Goal: Task Accomplishment & Management: Use online tool/utility

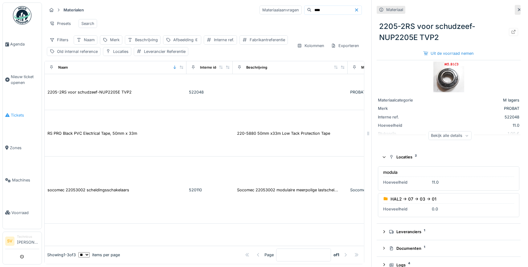
click at [20, 112] on span "Tickets" at bounding box center [25, 115] width 28 height 6
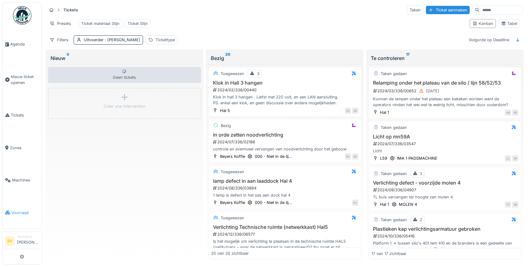
click at [22, 210] on span "Voorraad" at bounding box center [25, 213] width 28 height 6
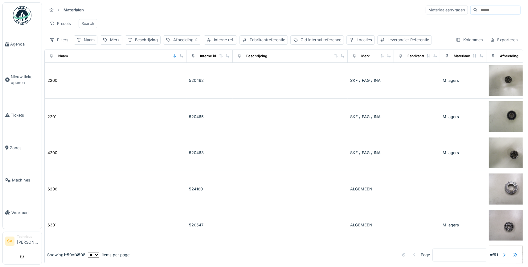
click at [498, 7] on input at bounding box center [498, 10] width 42 height 9
type input "*****"
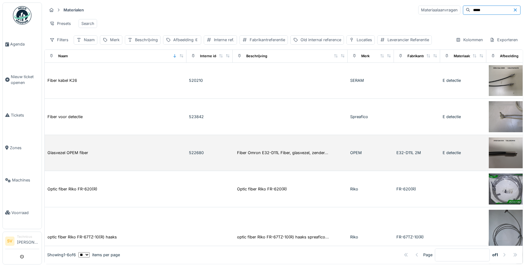
click at [87, 148] on td "Glasvezel OPEM fiber" at bounding box center [116, 153] width 142 height 36
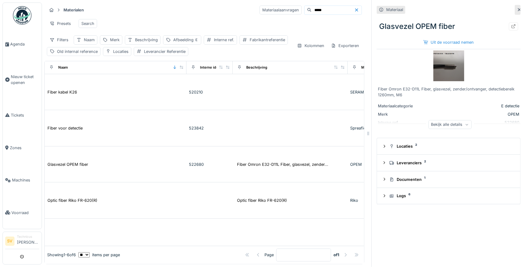
click at [466, 125] on icon at bounding box center [466, 125] width 2 height 2
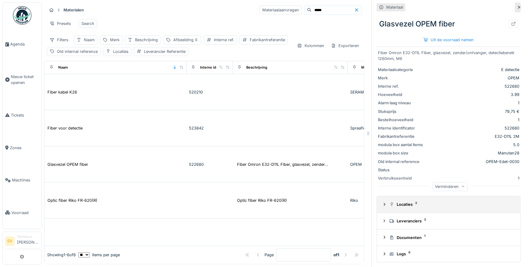
scroll to position [37, 0]
click at [384, 205] on icon at bounding box center [384, 204] width 2 height 3
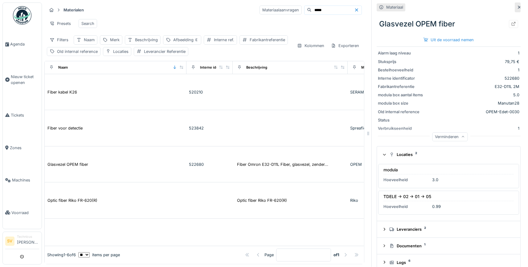
scroll to position [0, 0]
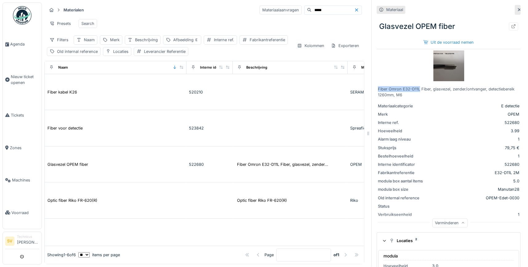
drag, startPoint x: 378, startPoint y: 89, endPoint x: 419, endPoint y: 89, distance: 41.6
click at [419, 89] on div "Fiber Omron E32-D11L Fiber, glasvezel, zender/ontvanger, detectiebereik 1260mm,…" at bounding box center [448, 92] width 141 height 12
copy div "Fiber Omron E32-D11L"
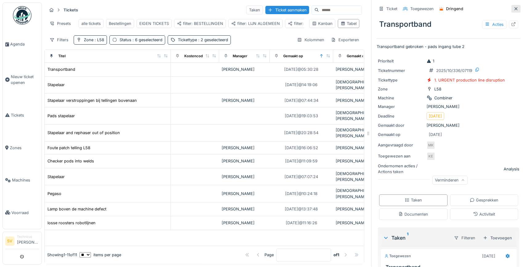
click at [518, 6] on div at bounding box center [515, 9] width 5 height 6
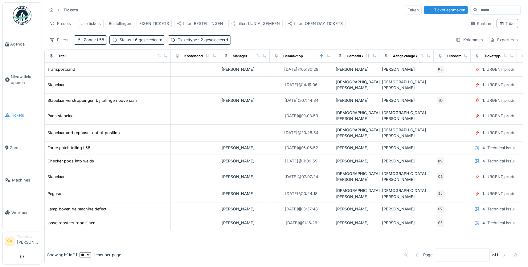
click at [15, 112] on span "Tickets" at bounding box center [25, 115] width 28 height 6
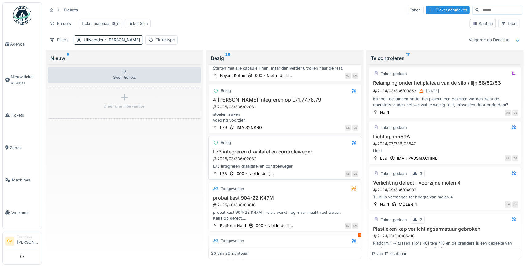
scroll to position [489, 0]
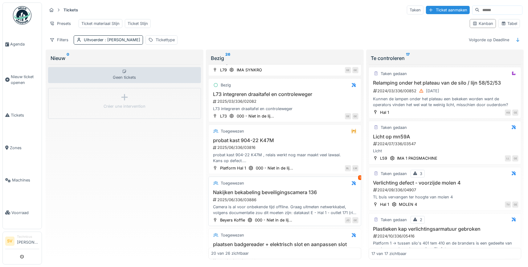
click at [334, 189] on div "Toegewezen 1 Nakijken bekabeling beveiligingscamera 136 2025/06/336/03886 Camer…" at bounding box center [284, 202] width 153 height 50
click at [280, 188] on div "Toegewezen 1 Nakijken bekabeling beveiligingscamera 136 2025/06/336/03886 Camer…" at bounding box center [284, 202] width 153 height 50
click at [273, 194] on h3 "Nakijken bekabeling beveiligingscamera 136" at bounding box center [284, 193] width 147 height 6
click at [372, 193] on div "2024/09/336/04907" at bounding box center [445, 190] width 146 height 6
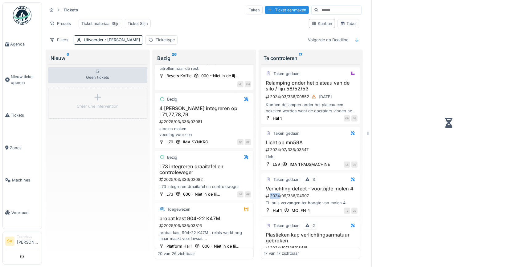
scroll to position [550, 0]
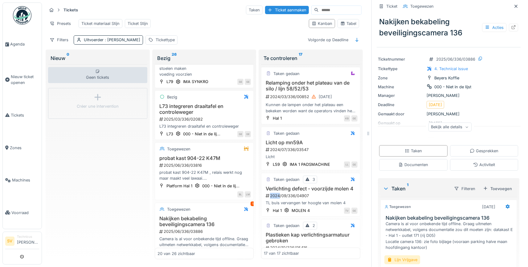
scroll to position [81, 0]
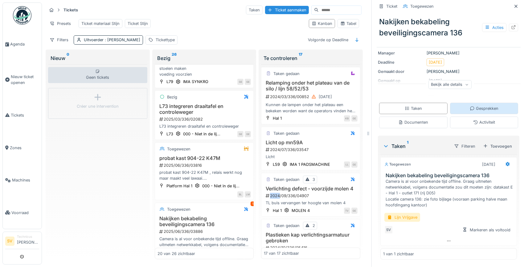
click at [478, 110] on div "Gesprekken" at bounding box center [483, 109] width 29 height 6
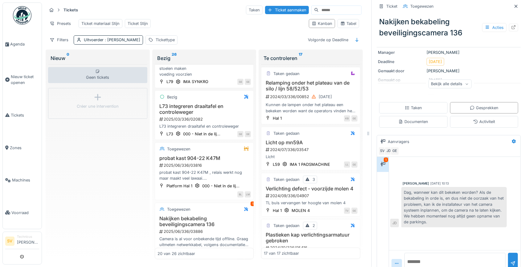
click at [439, 164] on div at bounding box center [454, 169] width 129 height 16
click at [123, 163] on div "Geen tickets Créer une intervention" at bounding box center [97, 161] width 99 height 195
click at [516, 6] on icon at bounding box center [515, 6] width 5 height 4
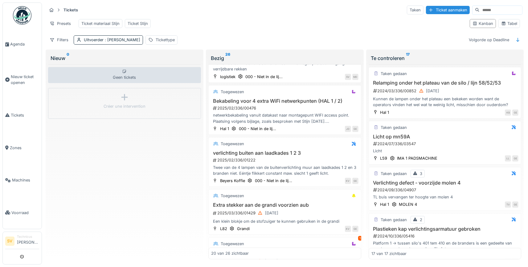
scroll to position [86, 0]
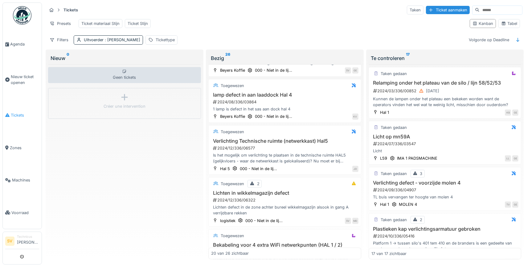
click at [23, 114] on span "Tickets" at bounding box center [25, 115] width 28 height 6
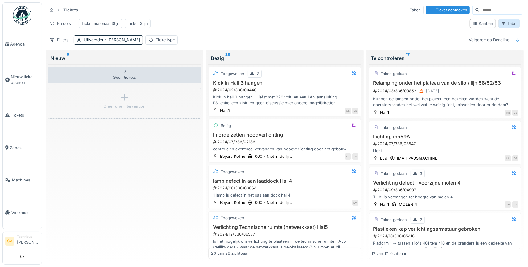
click at [513, 22] on div "Tabel" at bounding box center [509, 24] width 16 height 6
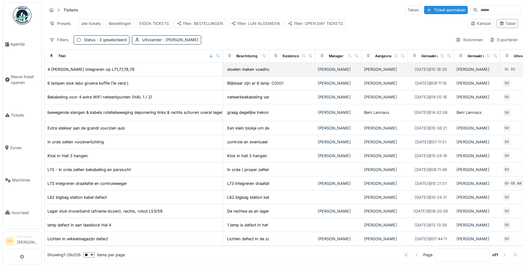
drag, startPoint x: 87, startPoint y: 56, endPoint x: 219, endPoint y: 75, distance: 133.1
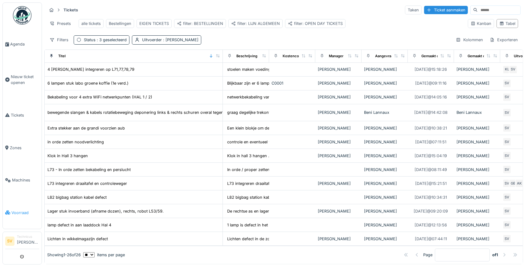
click at [23, 210] on span "Voorraad" at bounding box center [25, 213] width 28 height 6
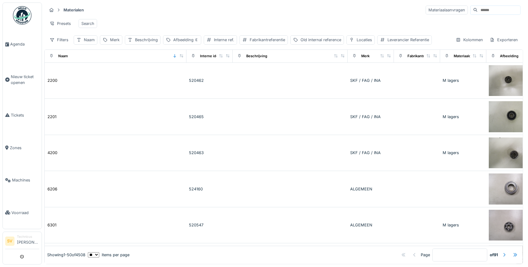
click at [495, 10] on input at bounding box center [498, 10] width 42 height 9
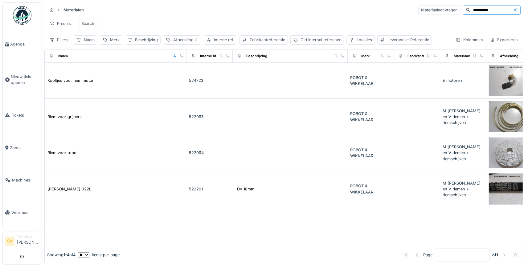
drag, startPoint x: 482, startPoint y: 9, endPoint x: 451, endPoint y: 4, distance: 31.4
click at [470, 6] on input "**********" at bounding box center [491, 10] width 42 height 9
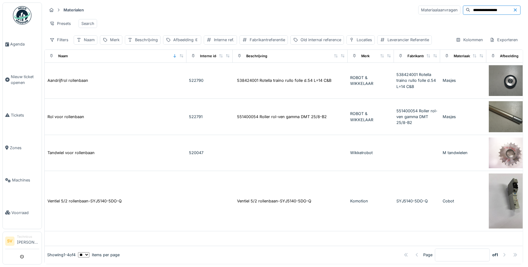
type input "**********"
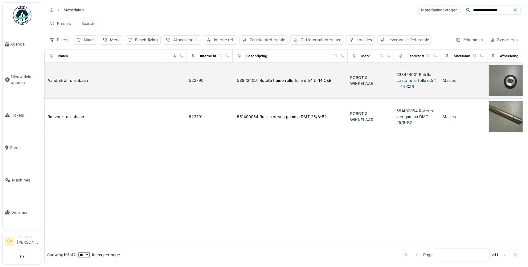
click at [253, 93] on td "538424001 Rotella traino rullo folle d.54 L=14 C&B" at bounding box center [290, 81] width 115 height 36
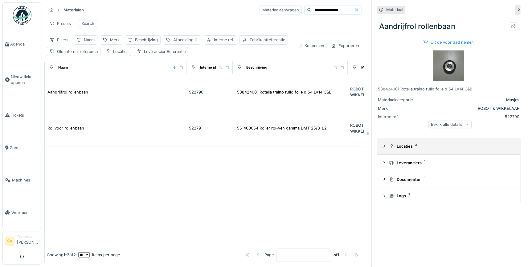
click at [383, 145] on div at bounding box center [384, 147] width 5 height 6
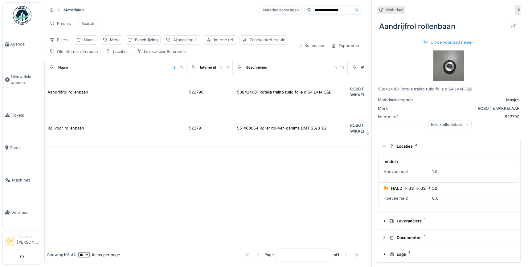
click at [446, 125] on div "Bekijk alle details" at bounding box center [449, 124] width 43 height 9
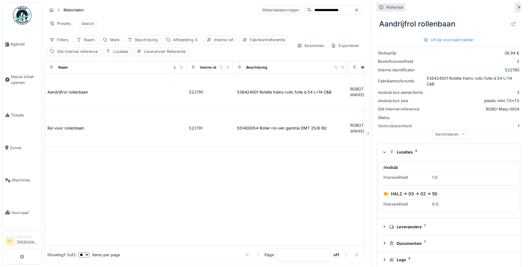
scroll to position [86, 0]
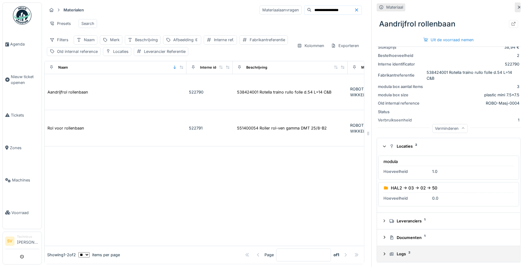
click at [397, 255] on div "Logs 2" at bounding box center [450, 254] width 123 height 6
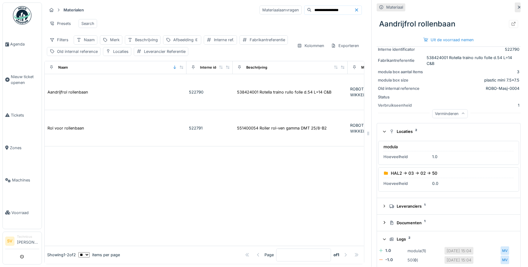
scroll to position [107, 0]
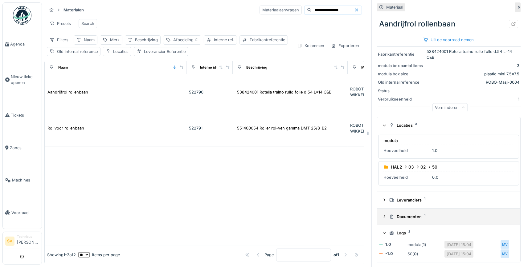
click at [384, 213] on summary "Documenten 1" at bounding box center [448, 216] width 138 height 11
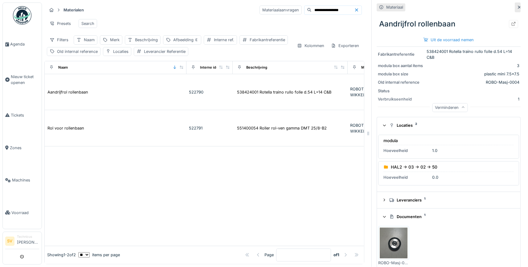
click at [390, 242] on img at bounding box center [393, 243] width 28 height 31
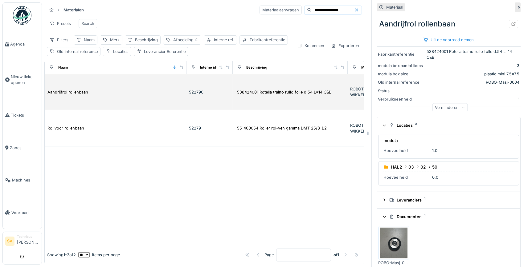
click at [94, 90] on div "Aandrijfrol rollenbaan" at bounding box center [115, 92] width 137 height 6
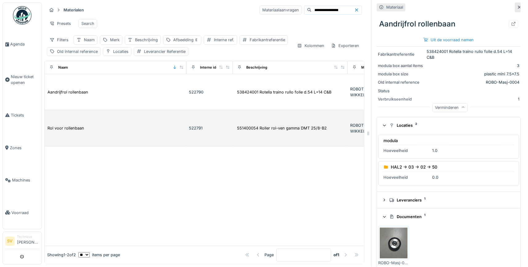
click at [111, 123] on td "Rol voor rollenbaan" at bounding box center [116, 128] width 142 height 36
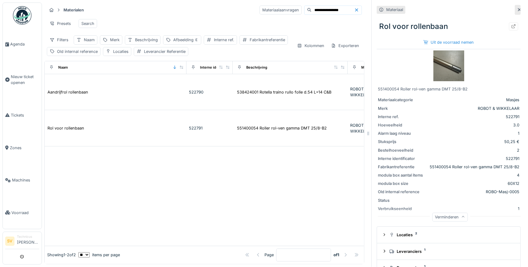
click at [450, 67] on img at bounding box center [448, 66] width 31 height 31
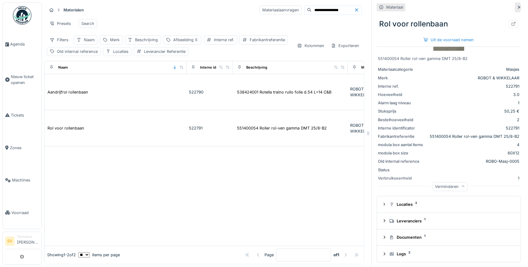
scroll to position [30, 0]
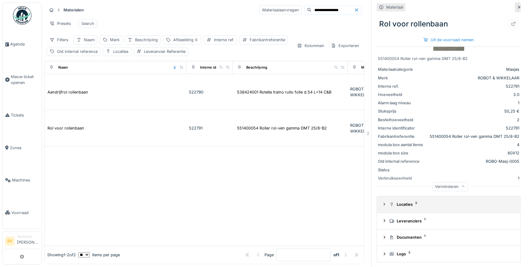
click at [384, 203] on icon at bounding box center [384, 204] width 2 height 3
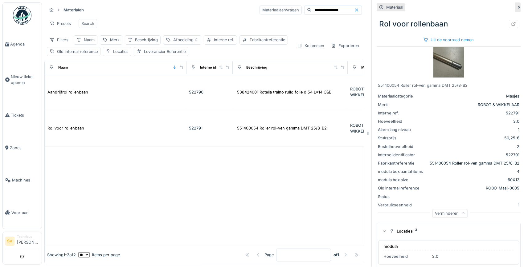
scroll to position [0, 0]
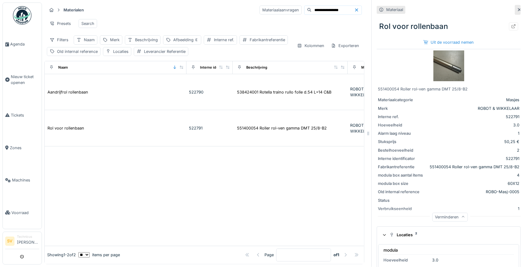
click at [452, 68] on img at bounding box center [448, 66] width 31 height 31
click at [446, 43] on div "Uit de voorraad nemen" at bounding box center [448, 42] width 55 height 8
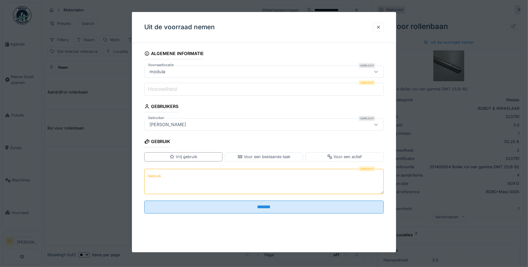
click at [163, 92] on label "Hoeveelheid" at bounding box center [162, 88] width 31 height 7
click at [163, 92] on input "Hoeveelheid" at bounding box center [263, 89] width 239 height 13
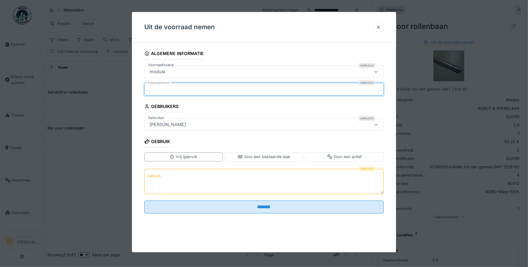
type input "*"
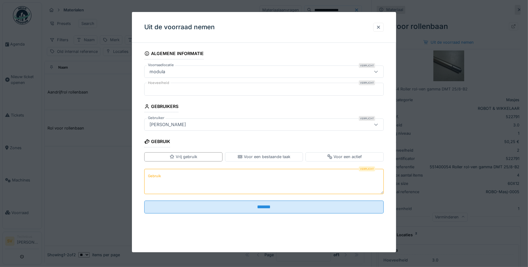
click at [182, 172] on textarea "Gebruik" at bounding box center [263, 181] width 239 height 25
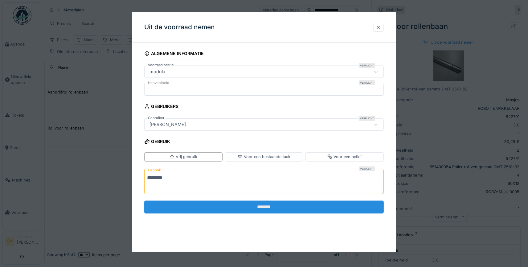
type textarea "********"
click at [271, 204] on input "*******" at bounding box center [263, 207] width 239 height 13
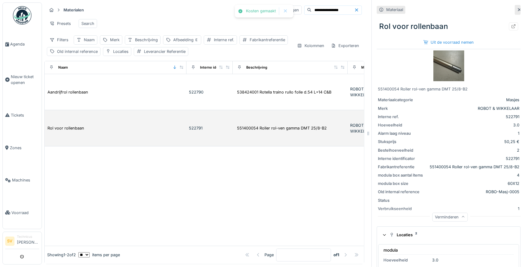
click at [159, 117] on td "Rol voor rollenbaan" at bounding box center [116, 128] width 142 height 36
click at [201, 124] on td "522791" at bounding box center [209, 128] width 46 height 36
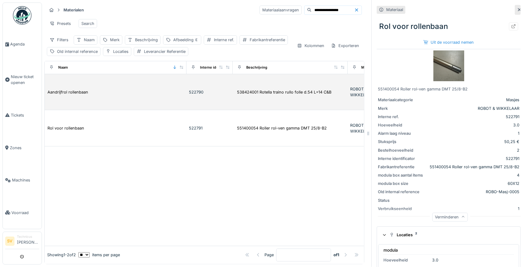
click at [176, 99] on td "Aandrijfrol rollenbaan" at bounding box center [116, 92] width 142 height 36
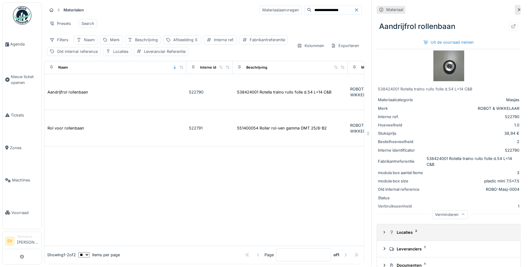
click at [402, 234] on div "Locaties 2" at bounding box center [450, 233] width 123 height 6
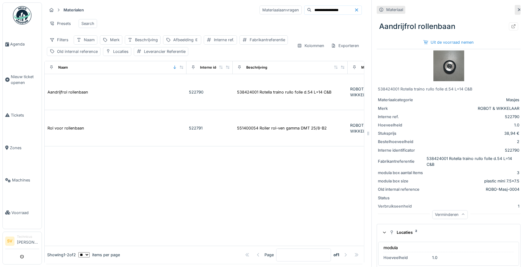
click at [411, 249] on div "modula" at bounding box center [448, 249] width 130 height 8
click at [440, 40] on div "Uit de voorraad nemen" at bounding box center [448, 42] width 55 height 8
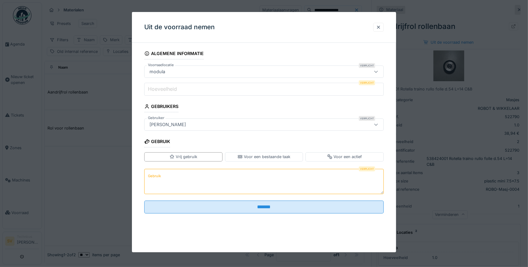
click at [181, 92] on input "Hoeveelheid" at bounding box center [263, 89] width 239 height 13
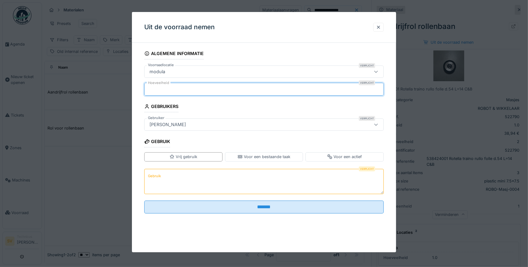
type input "*"
click at [210, 183] on textarea "Gebruik" at bounding box center [263, 181] width 239 height 25
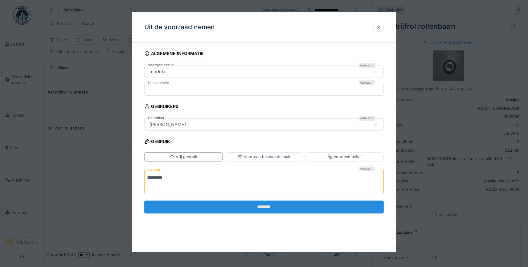
type textarea "********"
click at [259, 205] on input "*******" at bounding box center [263, 207] width 239 height 13
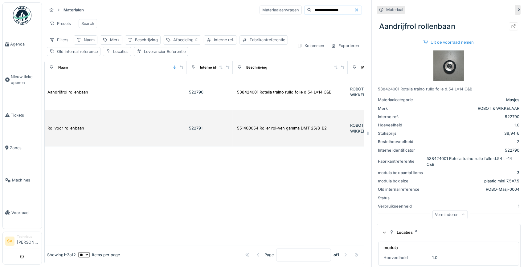
click at [232, 129] on td "522791" at bounding box center [209, 128] width 46 height 36
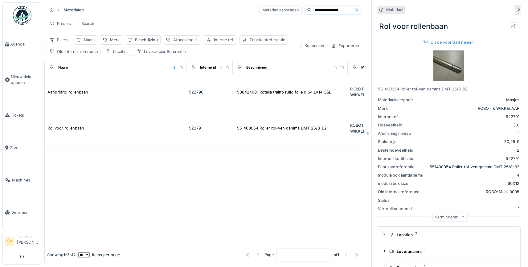
click at [338, 9] on input "**********" at bounding box center [332, 10] width 42 height 9
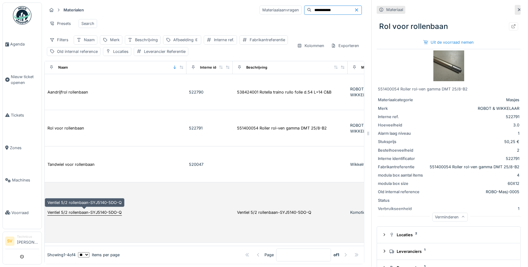
click at [85, 210] on div "Ventiel 5/2 rollenbaan-SYJ5140-5DO-Q" at bounding box center [84, 213] width 74 height 6
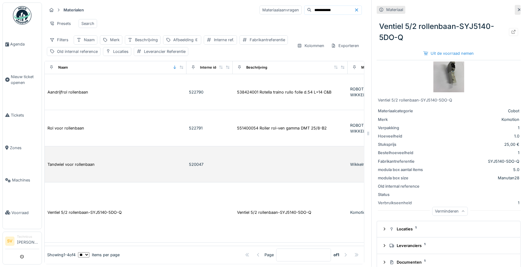
click at [89, 170] on td "Tandwiel voor rollenbaan" at bounding box center [116, 165] width 142 height 36
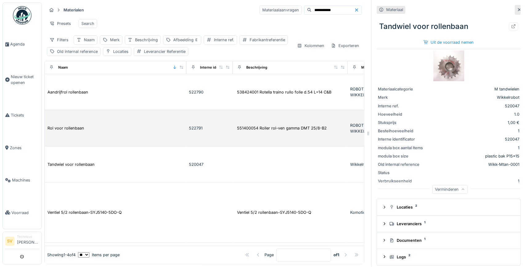
click at [85, 131] on div "Rol voor rollenbaan" at bounding box center [115, 128] width 137 height 6
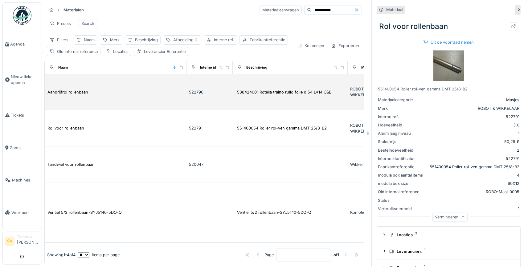
click at [88, 98] on td "Aandrijfrol rollenbaan" at bounding box center [116, 92] width 142 height 36
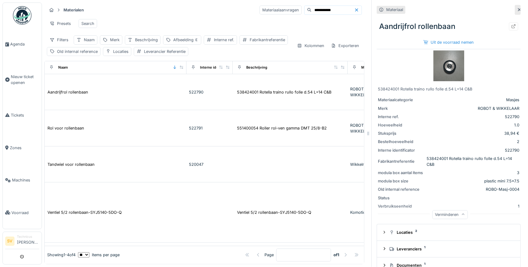
drag, startPoint x: 517, startPoint y: 9, endPoint x: 490, endPoint y: 13, distance: 27.4
click at [517, 9] on icon at bounding box center [518, 10] width 5 height 4
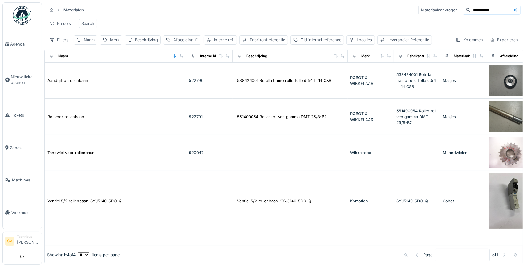
drag, startPoint x: 483, startPoint y: 9, endPoint x: 406, endPoint y: 15, distance: 76.9
click at [470, 14] on input "**********" at bounding box center [491, 10] width 42 height 9
type input "***"
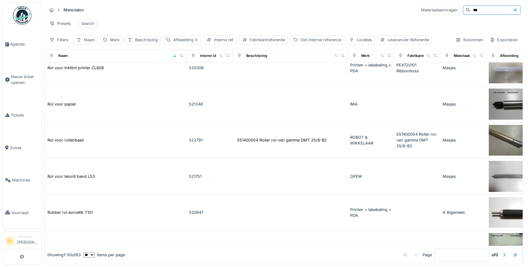
scroll to position [1637, 0]
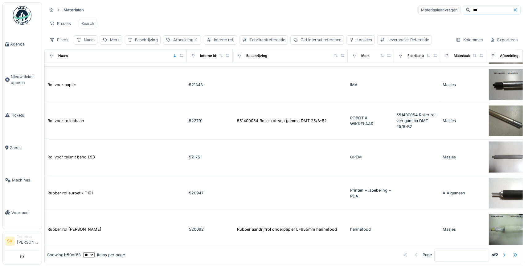
click at [503, 256] on div at bounding box center [503, 255] width 5 height 6
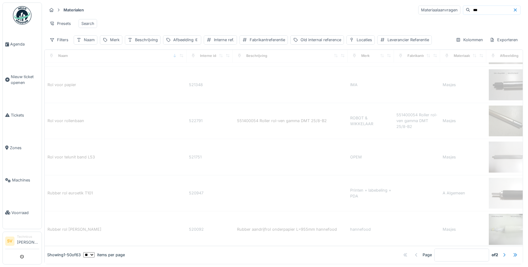
type input "*"
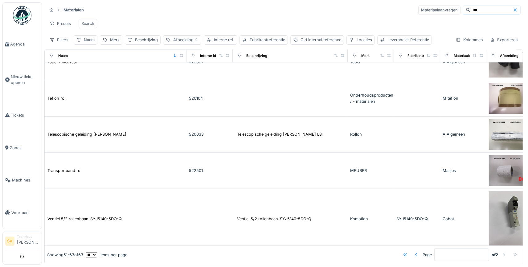
scroll to position [310, 0]
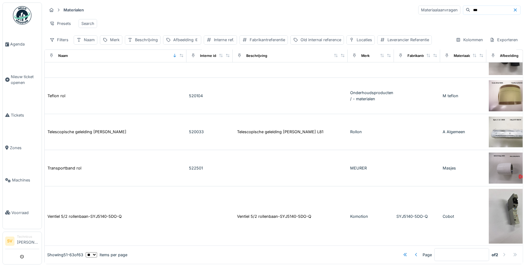
drag, startPoint x: 475, startPoint y: 9, endPoint x: 429, endPoint y: 9, distance: 46.5
click at [470, 9] on input "***" at bounding box center [491, 10] width 42 height 9
type input "*****"
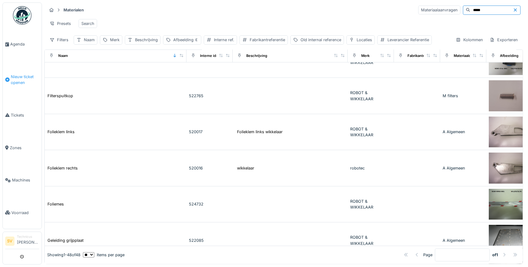
type input "*"
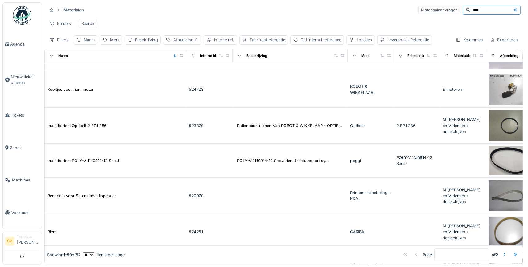
scroll to position [288, 0]
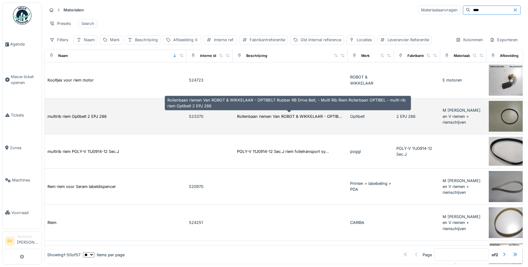
type input "****"
click at [298, 117] on div "Rollenbaan riemen Van ROBOT & WIKKELAAR - OPTIB..." at bounding box center [289, 117] width 105 height 6
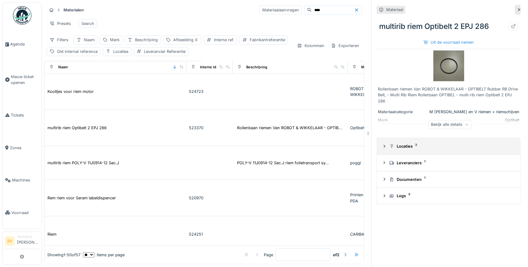
click at [382, 145] on div at bounding box center [384, 147] width 5 height 6
